Goal: Information Seeking & Learning: Learn about a topic

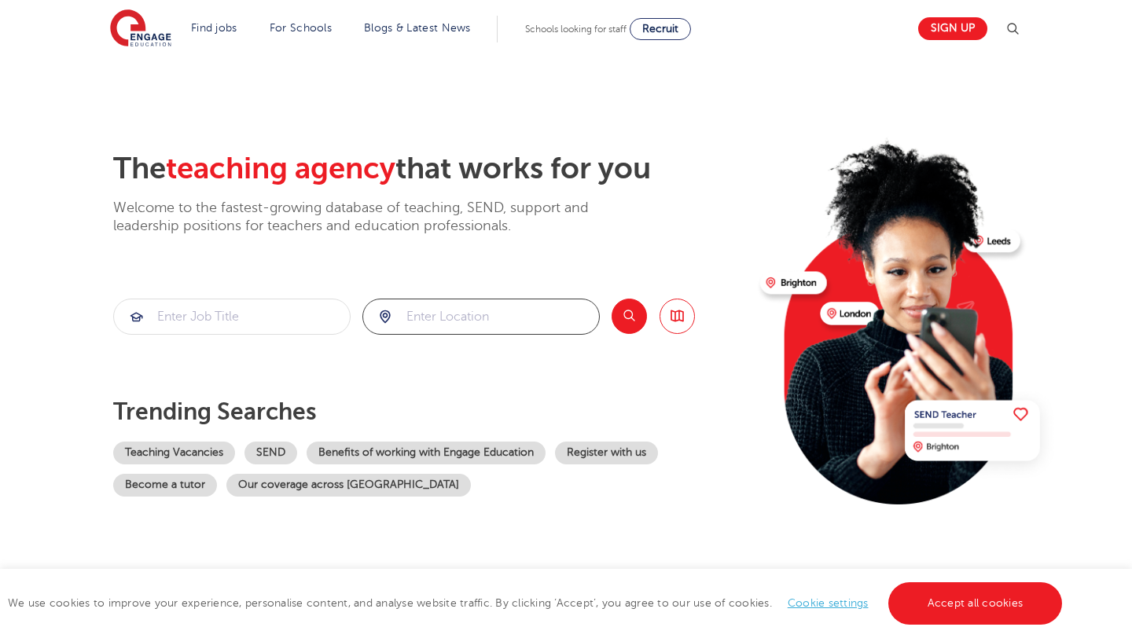
click at [419, 308] on input "search" at bounding box center [481, 317] width 236 height 35
click button "Submit" at bounding box center [0, 0] width 0 height 0
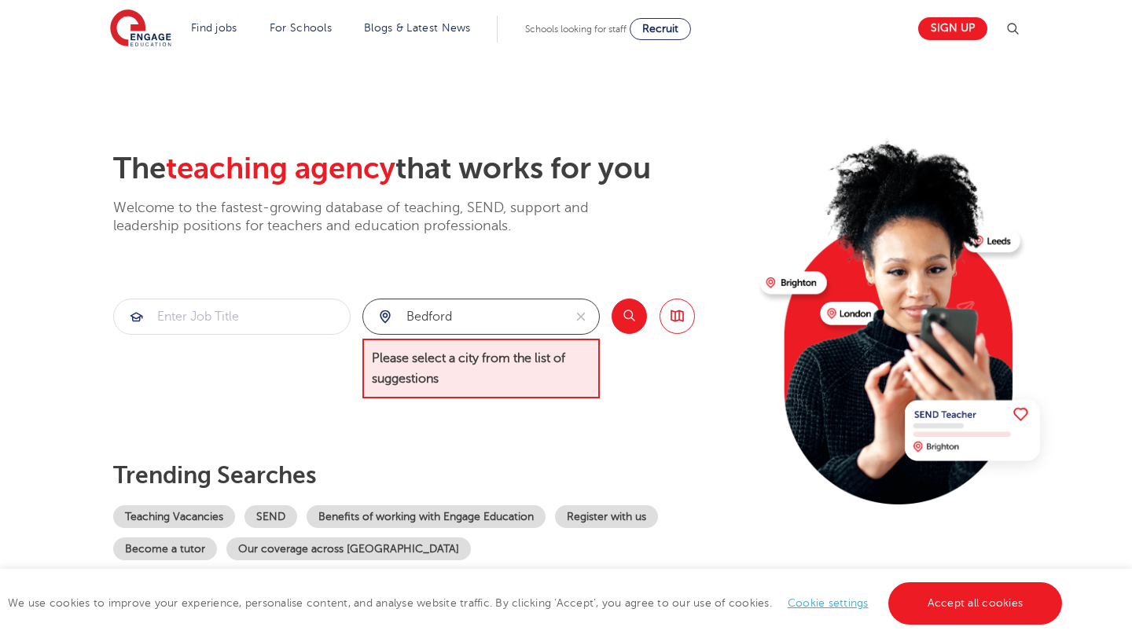
click at [484, 315] on input "bedford" at bounding box center [463, 317] width 200 height 35
type input "b"
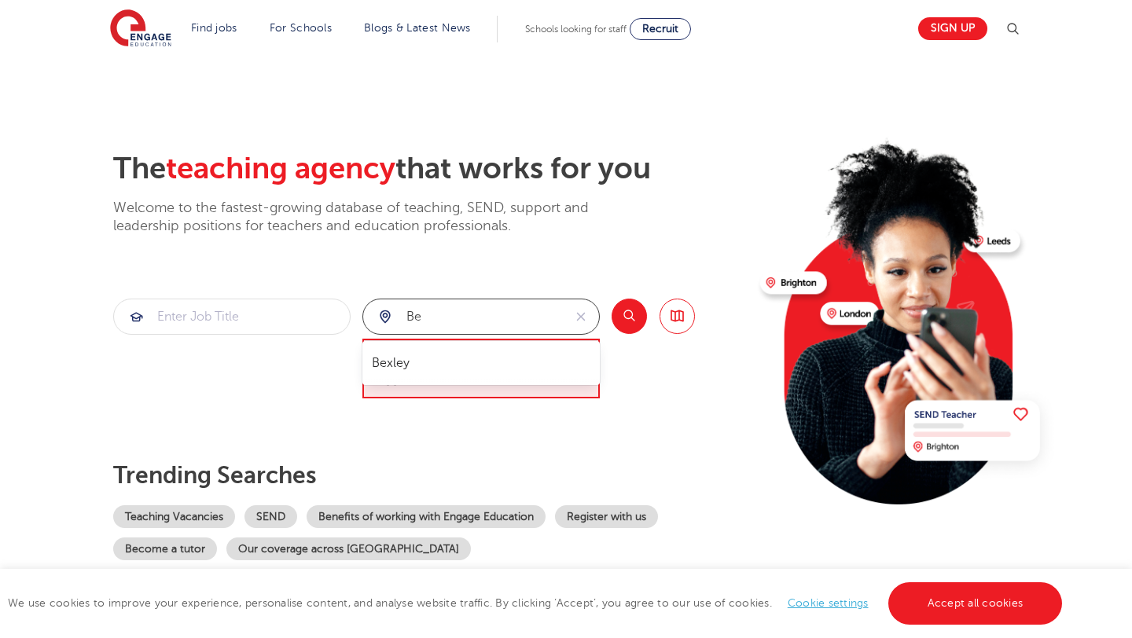
type input "b"
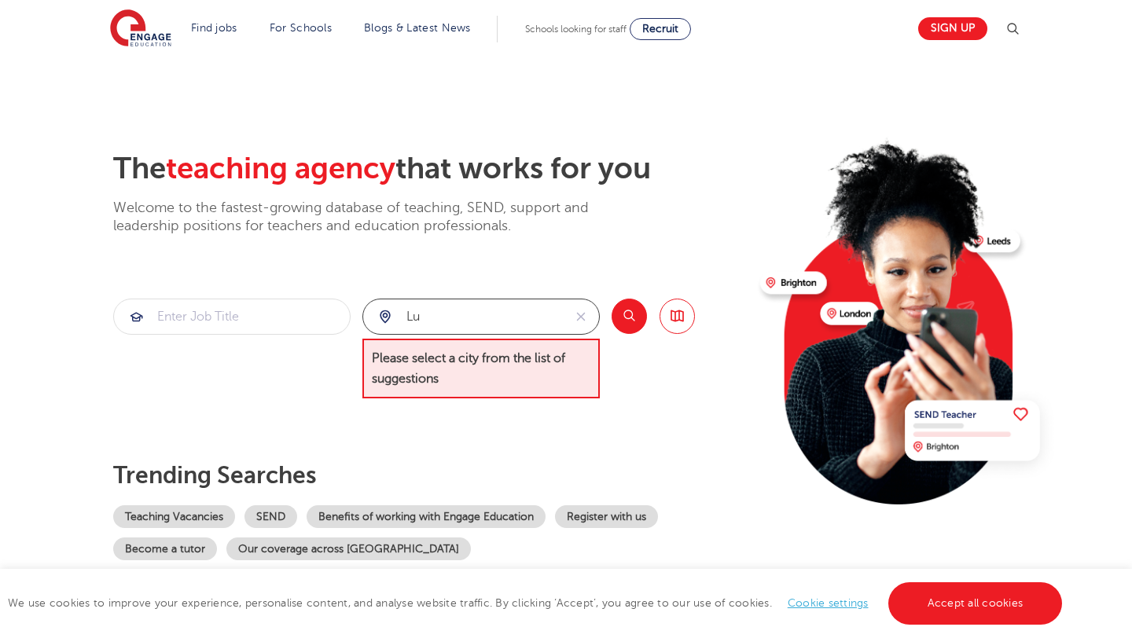
type input "l"
click at [636, 321] on button "Search" at bounding box center [629, 316] width 35 height 35
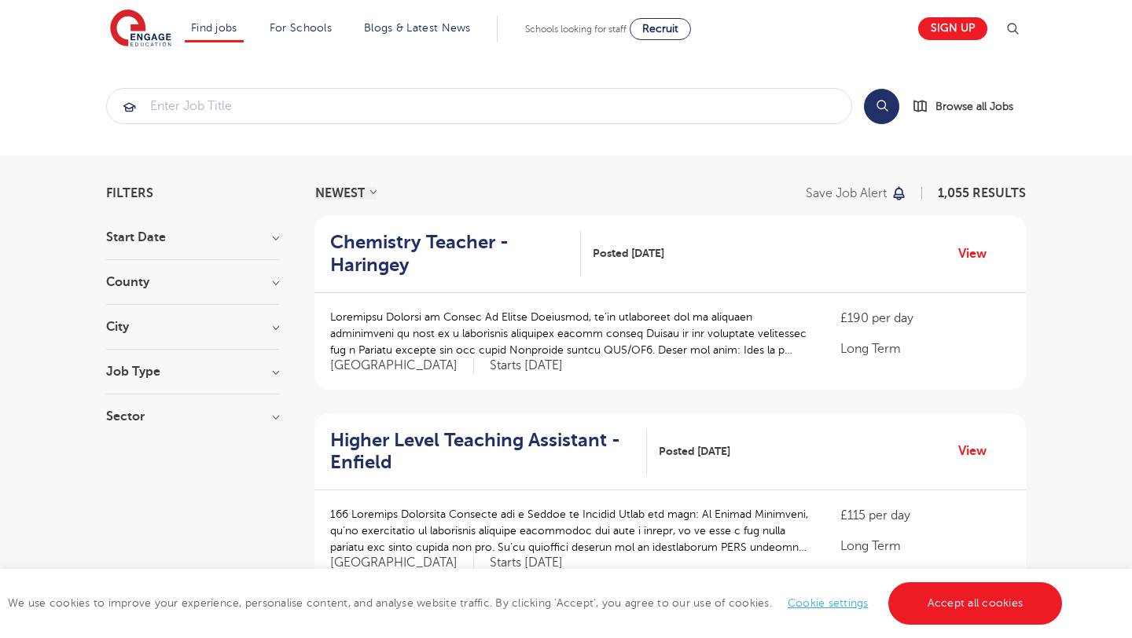
click at [227, 336] on div "City Hounslow 72 Leeds 44 Ealing 43 Bromley 41 [GEOGRAPHIC_DATA] 38 Show more" at bounding box center [192, 335] width 173 height 29
click at [268, 327] on h3 "City" at bounding box center [192, 327] width 173 height 13
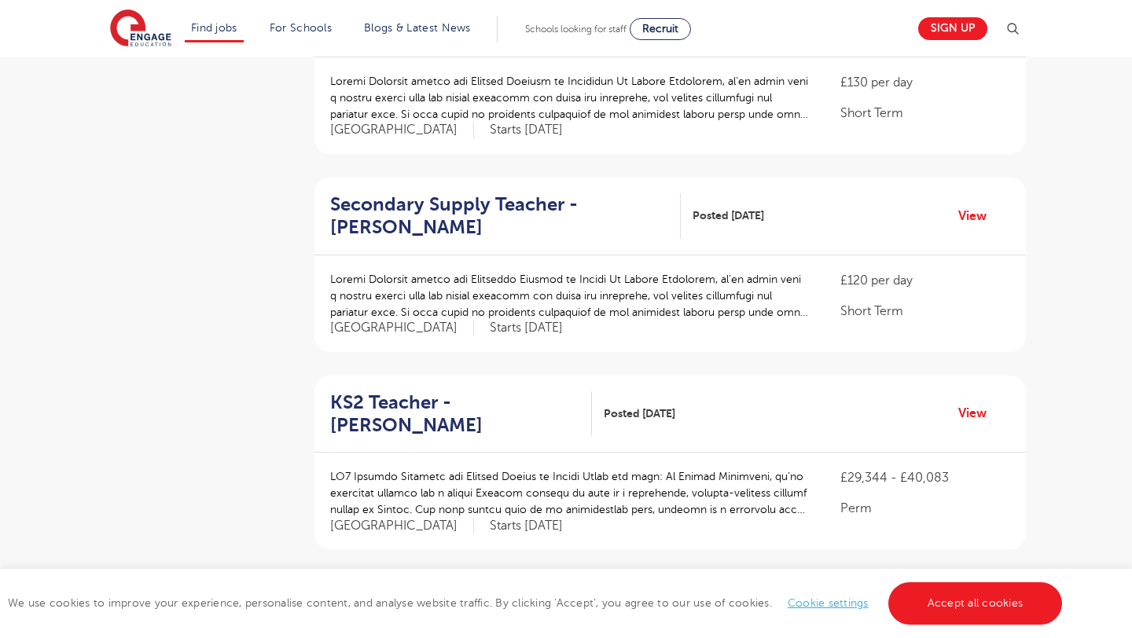
scroll to position [2082, 0]
